Goal: Task Accomplishment & Management: Complete application form

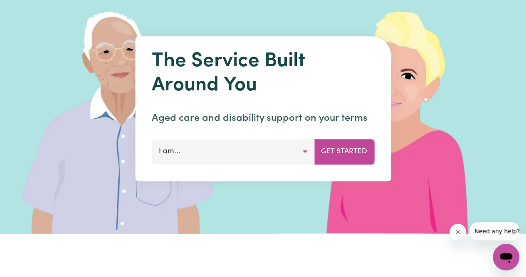
click at [232, 151] on button "I am..." at bounding box center [233, 151] width 163 height 25
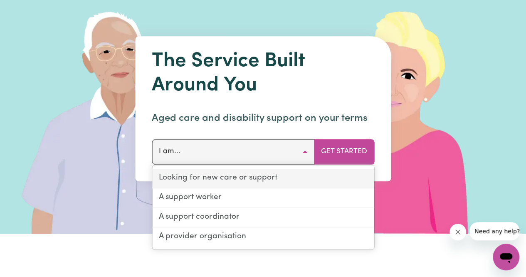
click at [269, 176] on link "Looking for new care or support" at bounding box center [263, 178] width 222 height 20
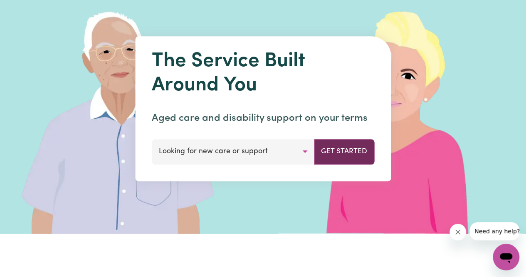
click at [338, 156] on button "Get Started" at bounding box center [344, 151] width 60 height 25
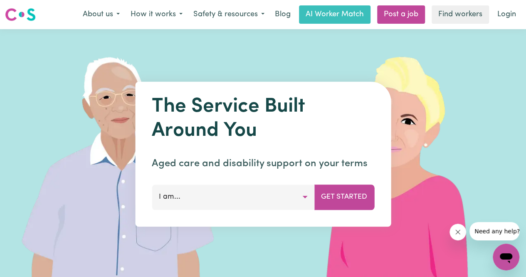
click at [258, 194] on button "I am..." at bounding box center [233, 196] width 163 height 25
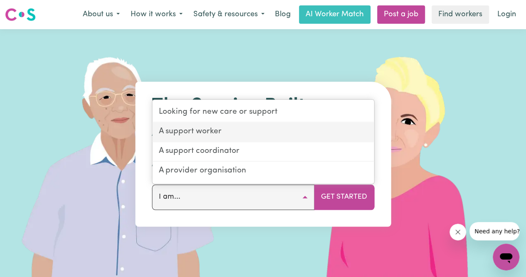
click at [209, 136] on link "A support worker" at bounding box center [263, 132] width 222 height 20
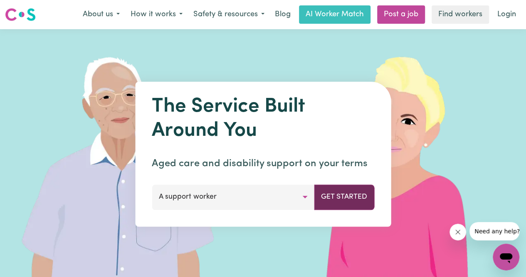
click at [338, 195] on button "Get Started" at bounding box center [344, 196] width 60 height 25
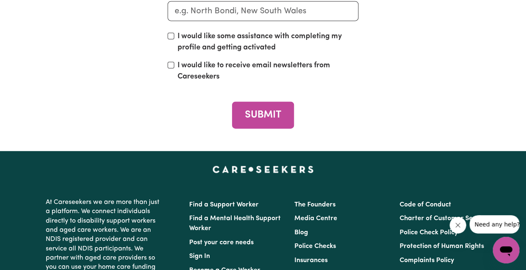
scroll to position [4153, 0]
